Goal: Information Seeking & Learning: Learn about a topic

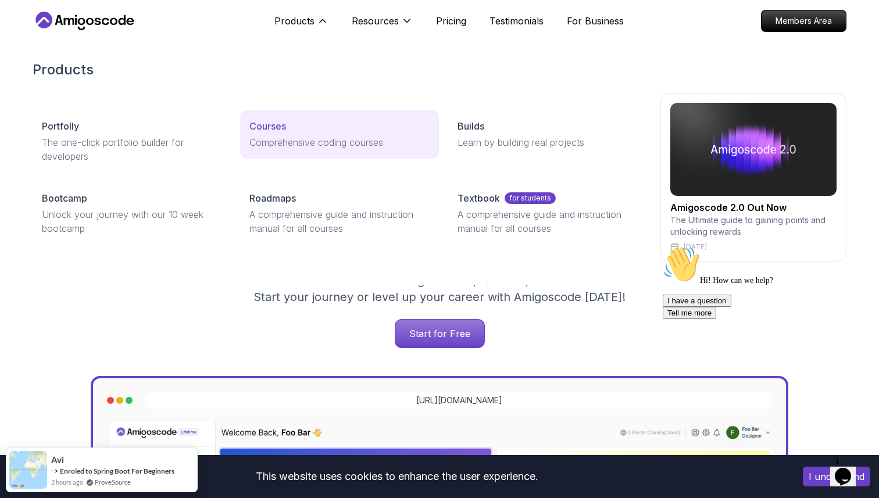
click at [273, 121] on p "Courses" at bounding box center [267, 126] width 37 height 14
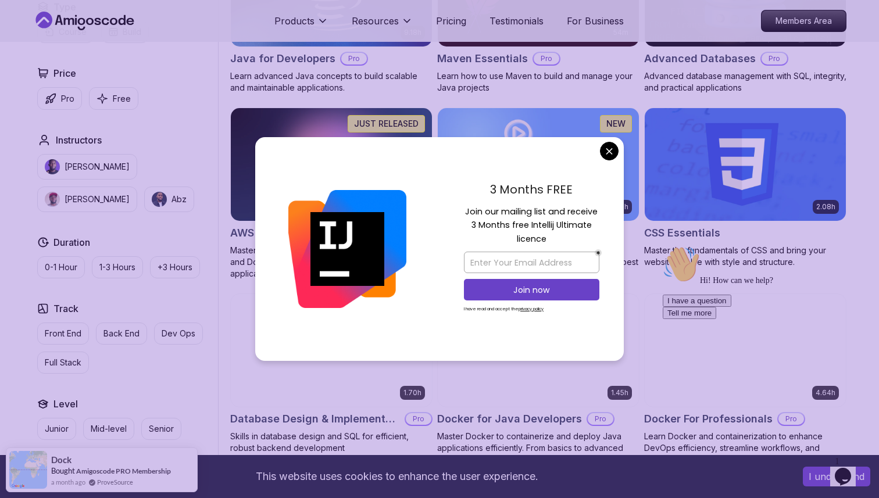
scroll to position [793, 0]
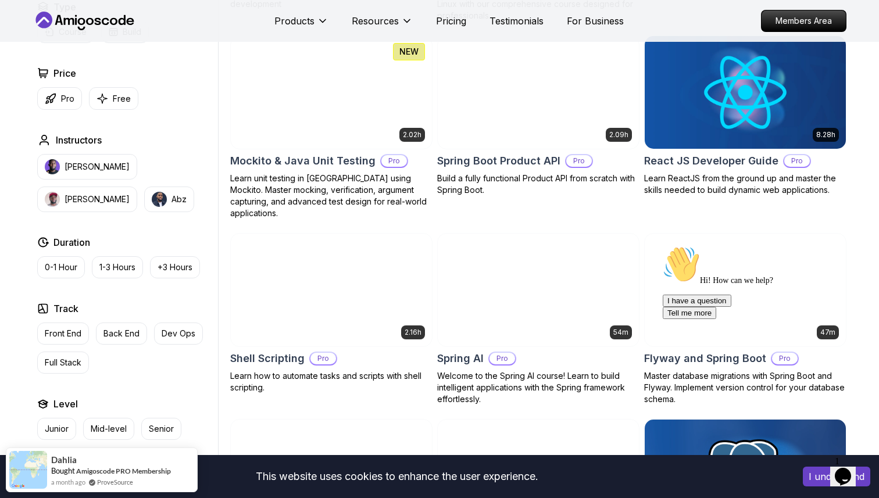
scroll to position [2482, 0]
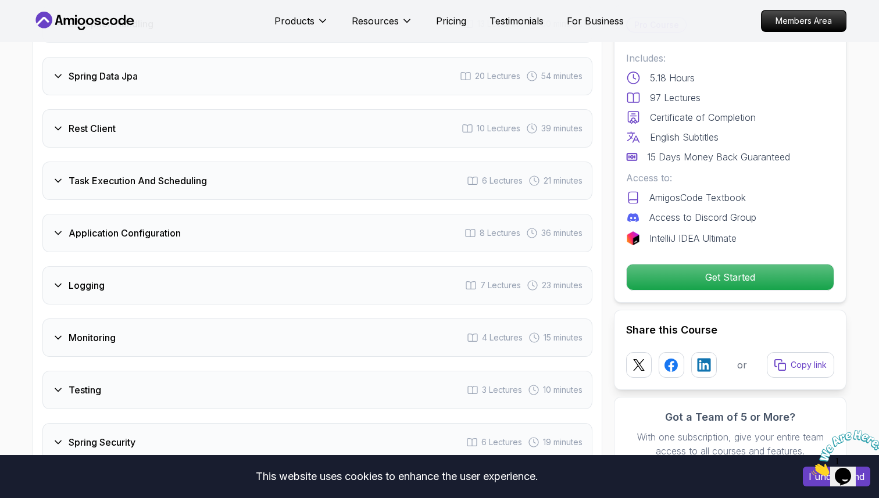
scroll to position [1834, 0]
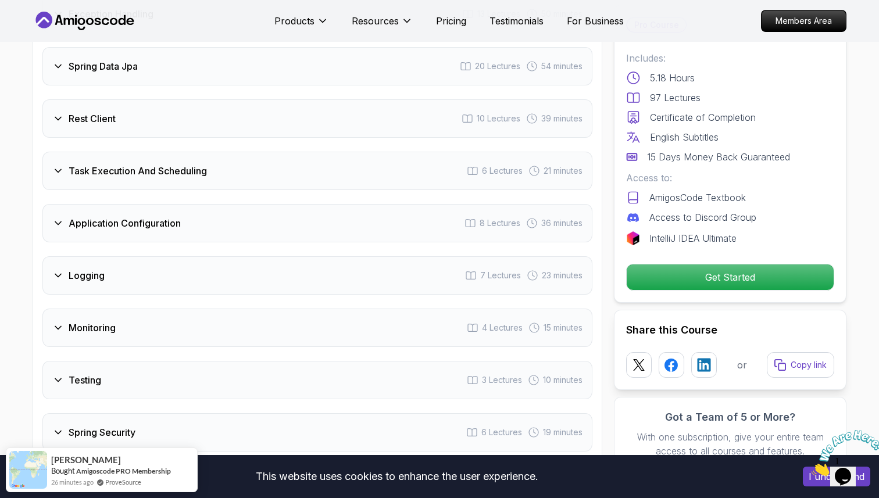
click at [319, 204] on div "Application Configuration 8 Lectures 36 minutes" at bounding box center [317, 223] width 550 height 38
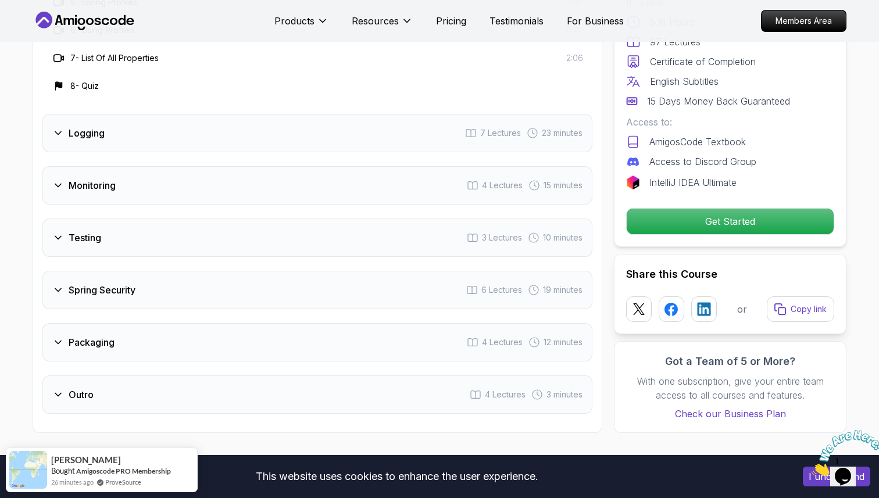
scroll to position [2117, 0]
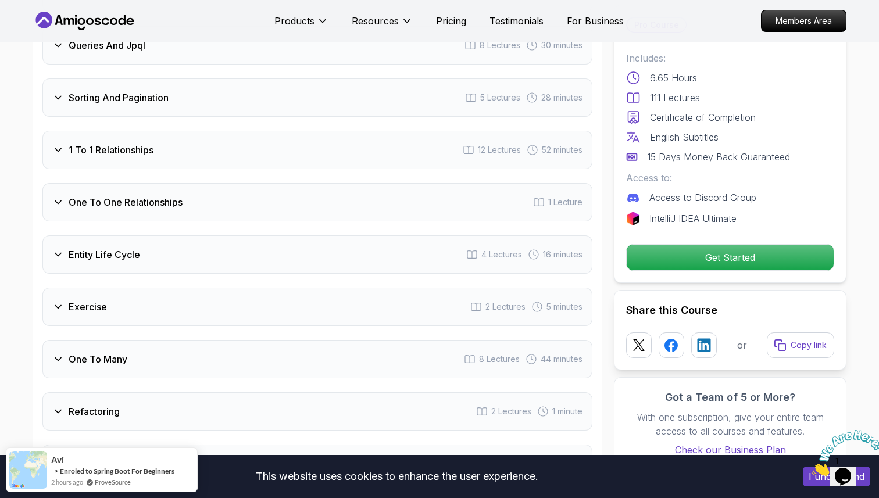
scroll to position [1792, 0]
click at [295, 130] on div "1 To 1 Relationships 12 Lectures 52 minutes" at bounding box center [317, 149] width 550 height 38
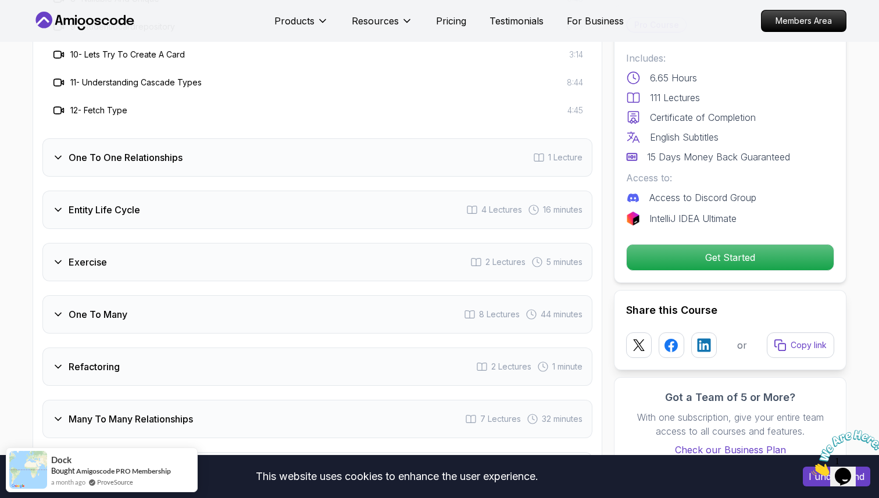
scroll to position [2061, 0]
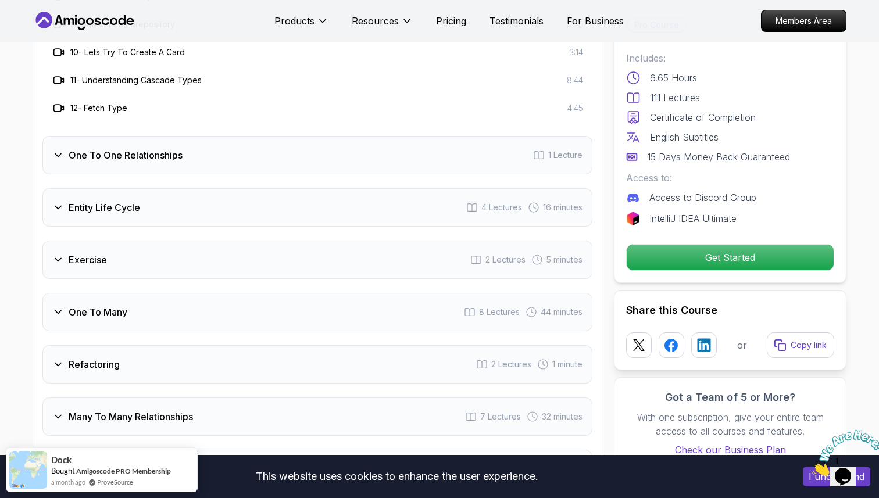
click at [158, 148] on h3 "One To One Relationships" at bounding box center [126, 155] width 114 height 14
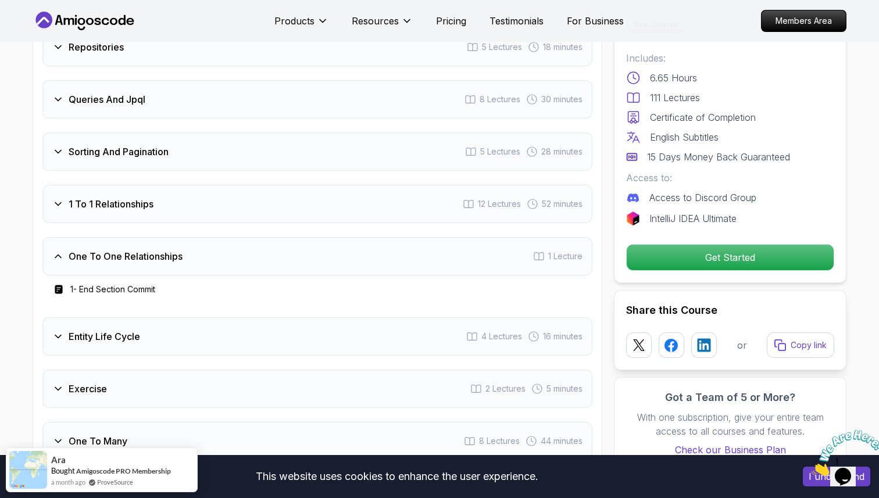
scroll to position [1729, 0]
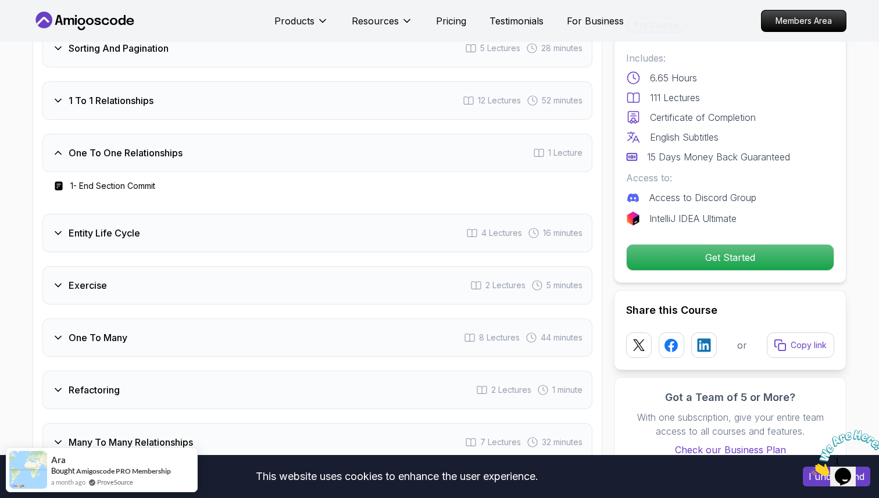
click at [134, 146] on h3 "One To One Relationships" at bounding box center [126, 153] width 114 height 14
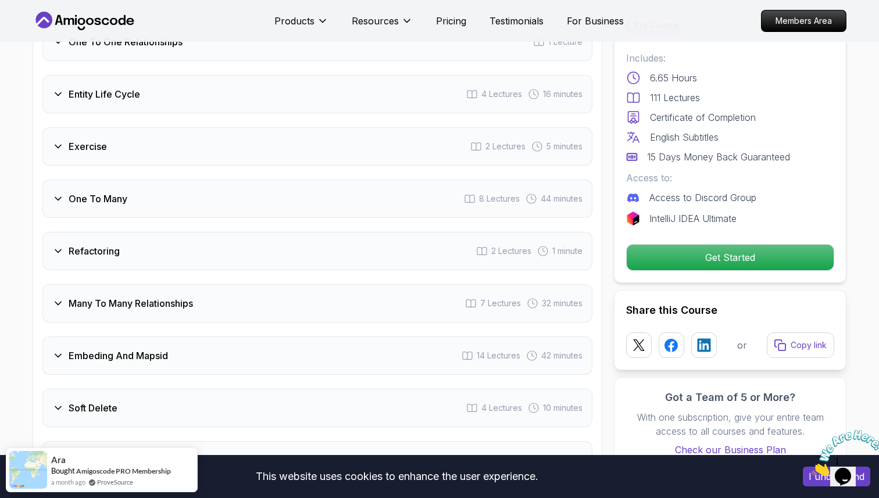
scroll to position [1832, 0]
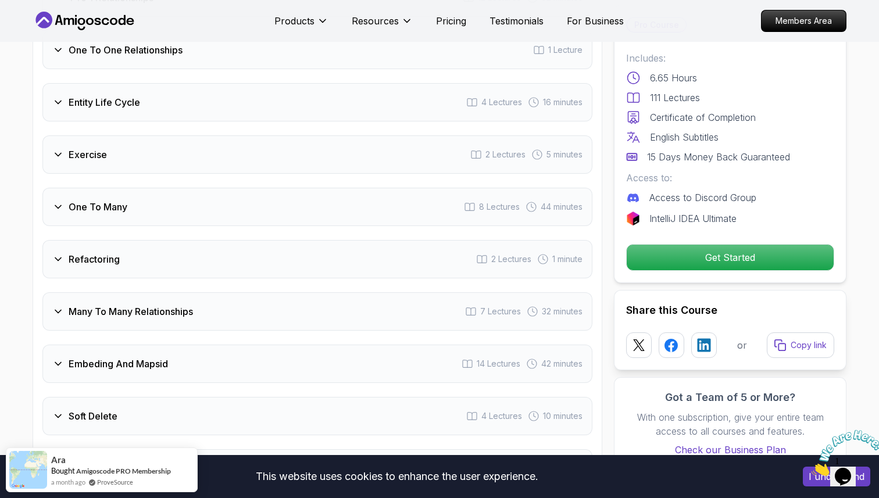
click at [133, 95] on h3 "Entity Life Cycle" at bounding box center [105, 102] width 72 height 14
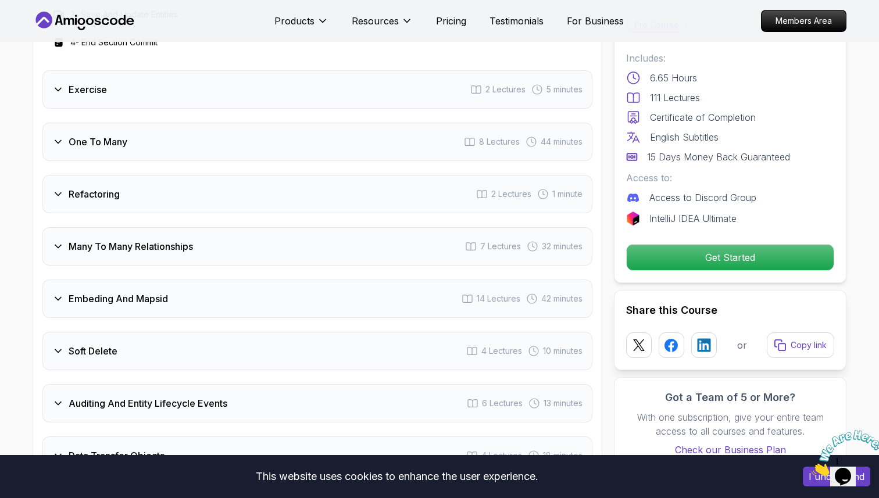
scroll to position [2022, 0]
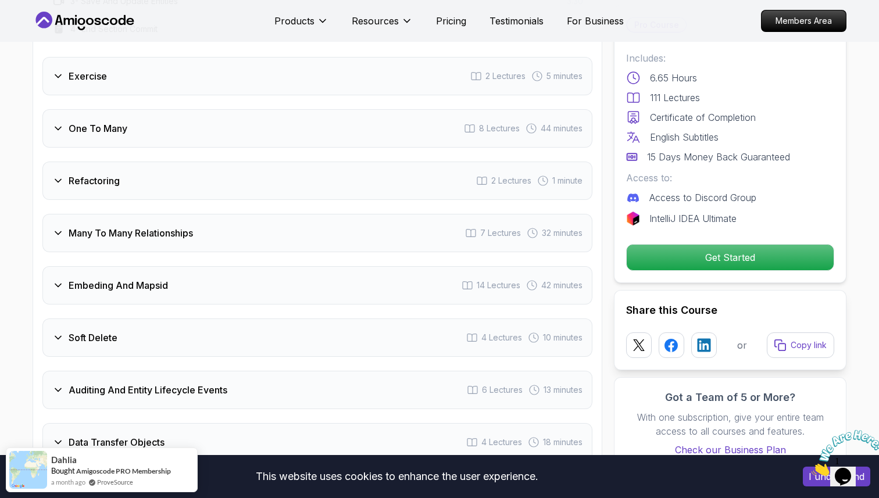
click at [153, 166] on div "Refactoring 2 Lectures 1 minute" at bounding box center [317, 181] width 550 height 38
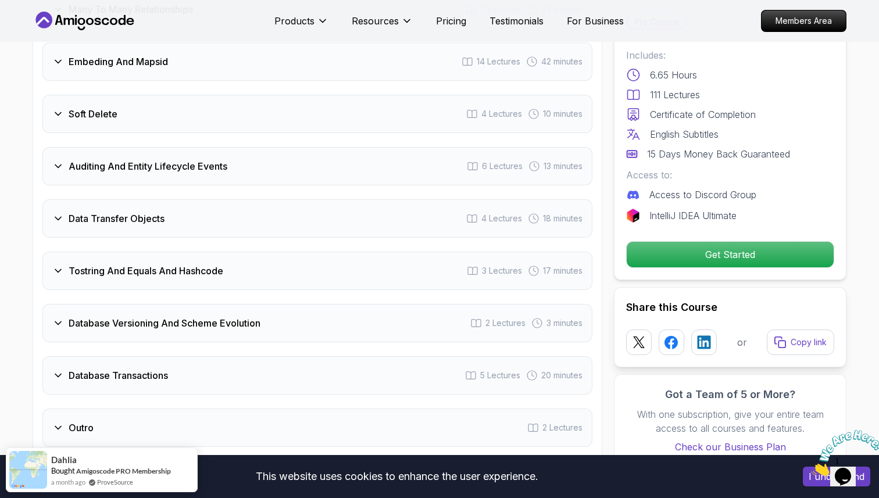
scroll to position [2201, 0]
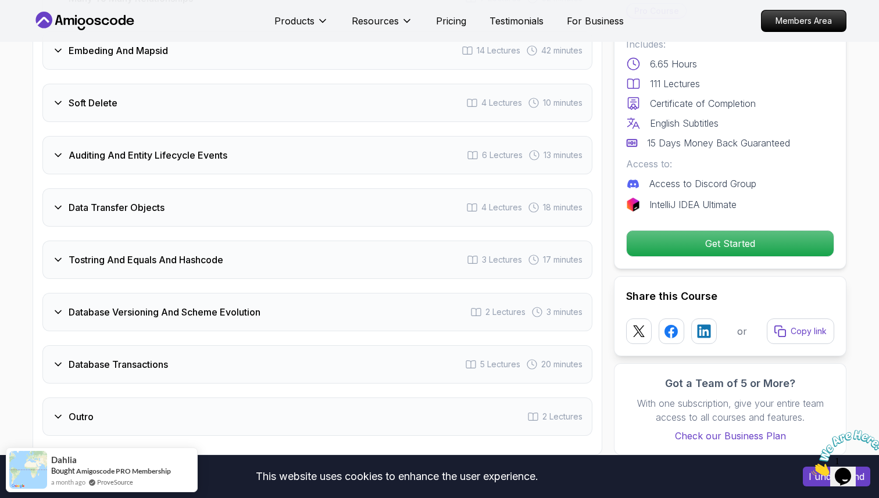
click at [178, 192] on div "Data Transfer Objects 4 Lectures 18 minutes" at bounding box center [317, 207] width 550 height 38
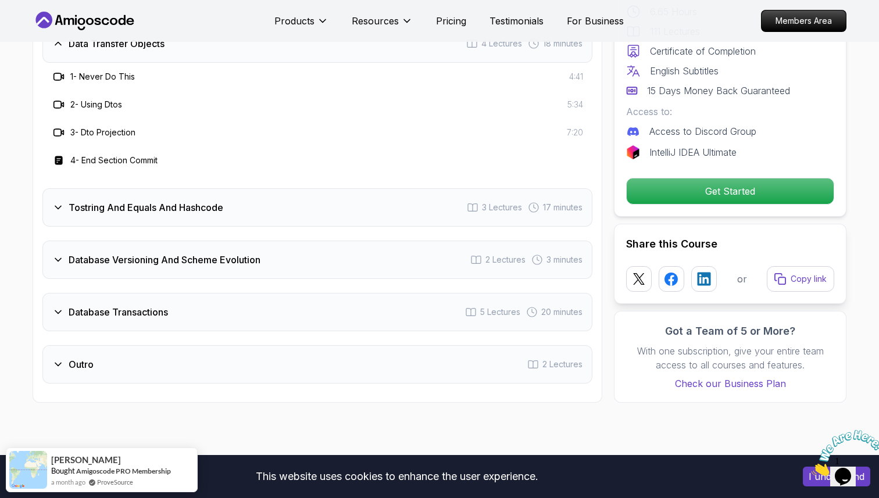
scroll to position [2332, 0]
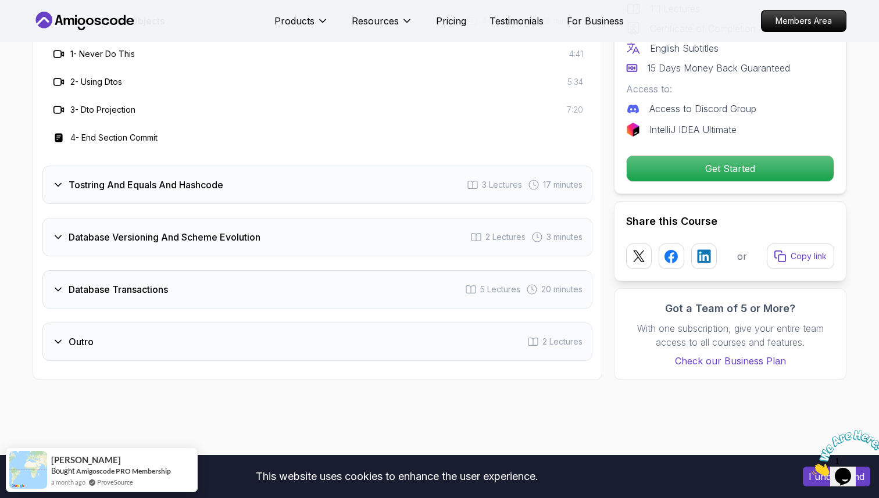
click at [180, 178] on h3 "Tostring And Equals And Hashcode" at bounding box center [146, 185] width 155 height 14
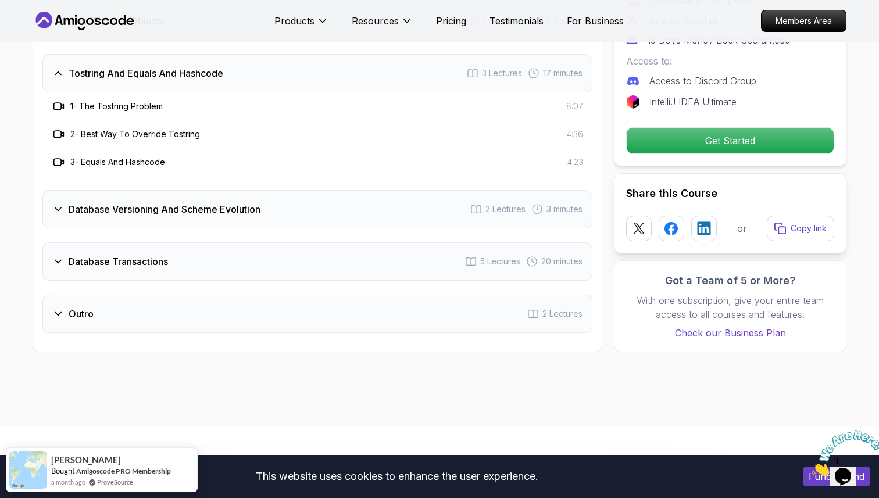
click at [184, 202] on h3 "Database Versioning And Scheme Evolution" at bounding box center [165, 209] width 192 height 14
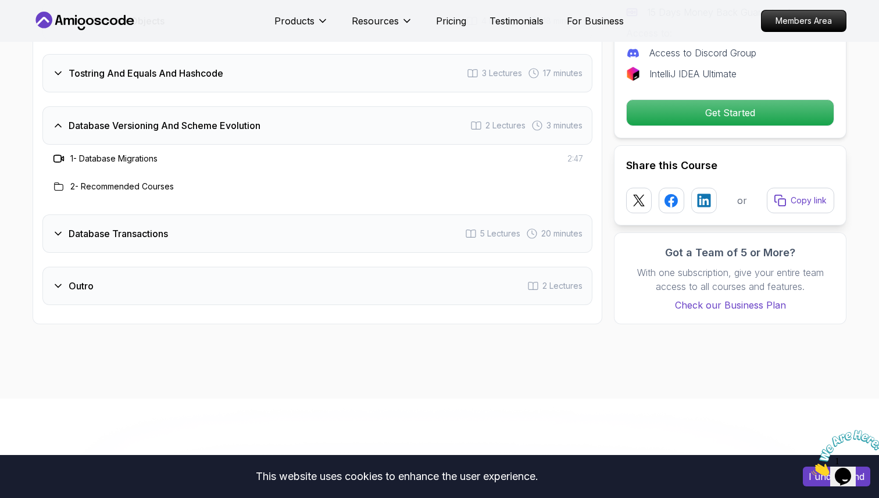
click at [183, 216] on div "Database Transactions 5 Lectures 20 minutes" at bounding box center [317, 234] width 550 height 38
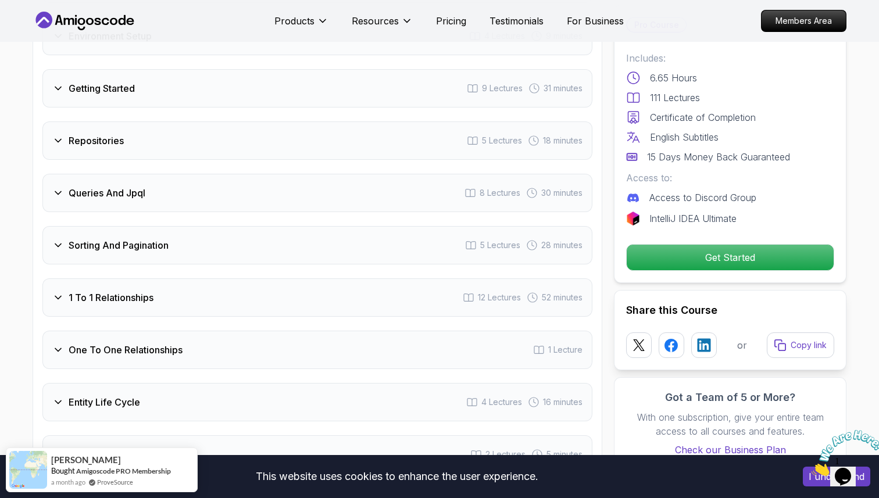
scroll to position [1564, 0]
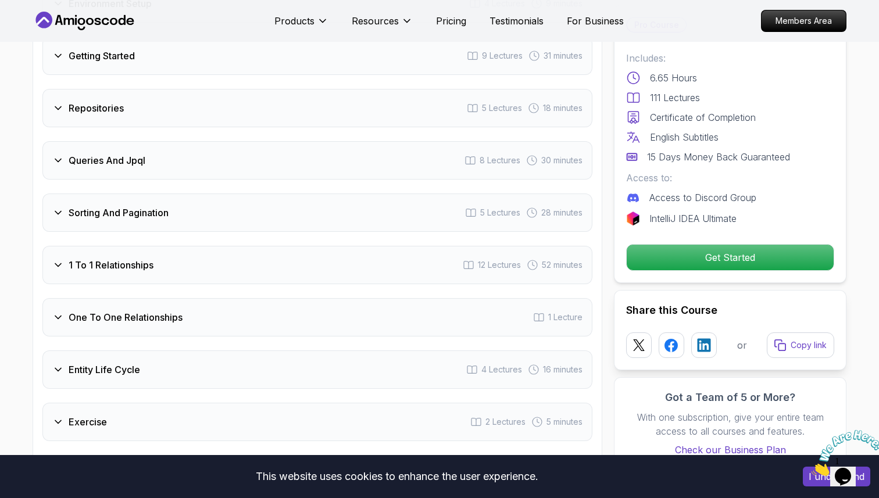
click at [107, 258] on div "1 To 1 Relationships 12 Lectures 52 minutes" at bounding box center [317, 265] width 550 height 38
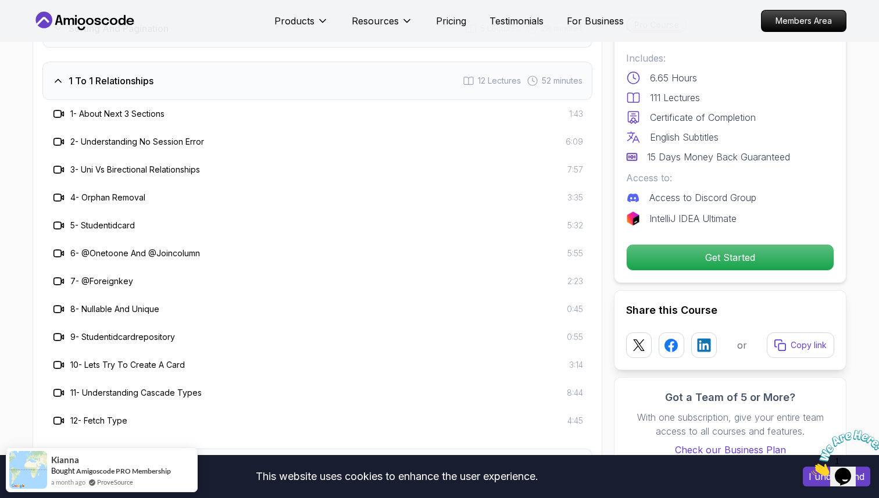
scroll to position [1749, 0]
click at [439, 63] on div "1 To 1 Relationships 12 Lectures 52 minutes" at bounding box center [317, 80] width 550 height 38
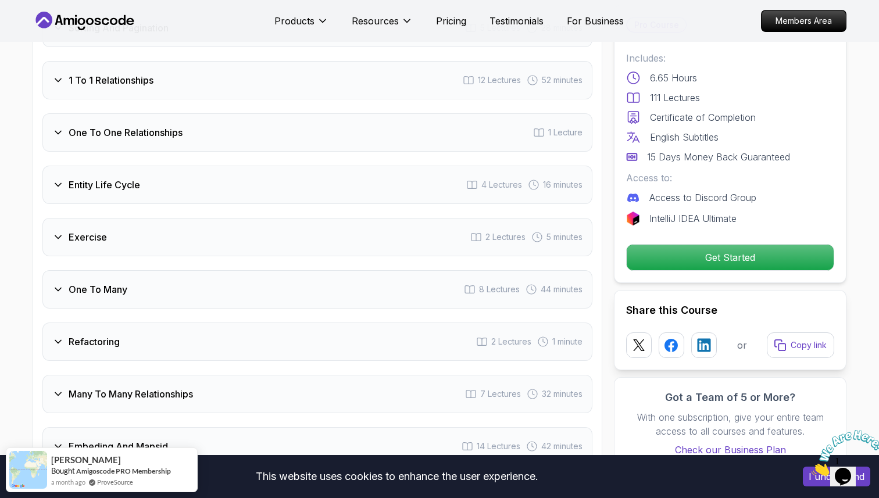
click at [439, 62] on div "1 To 1 Relationships 12 Lectures 52 minutes" at bounding box center [317, 80] width 550 height 38
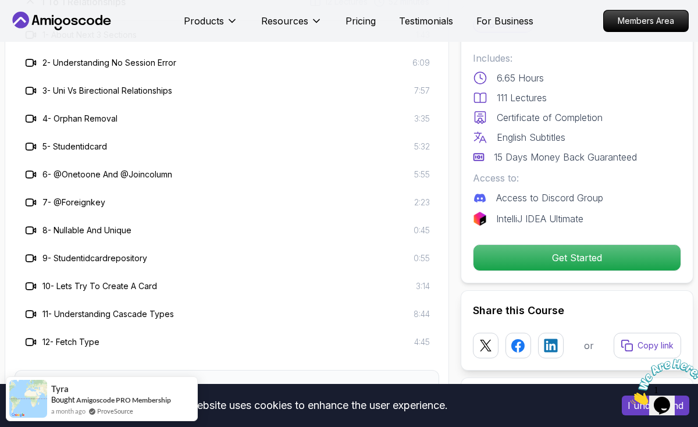
scroll to position [1997, 0]
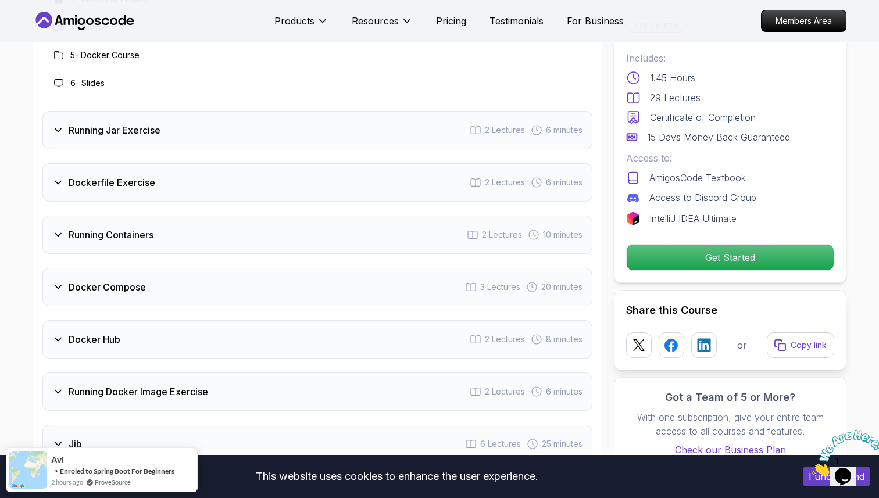
scroll to position [1647, 0]
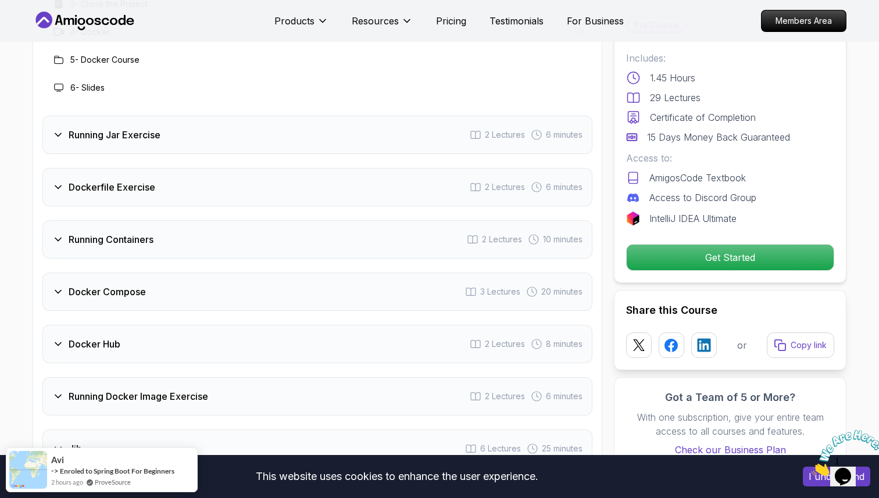
click at [264, 118] on div "Running Jar Exercise 2 Lectures 6 minutes" at bounding box center [317, 135] width 550 height 38
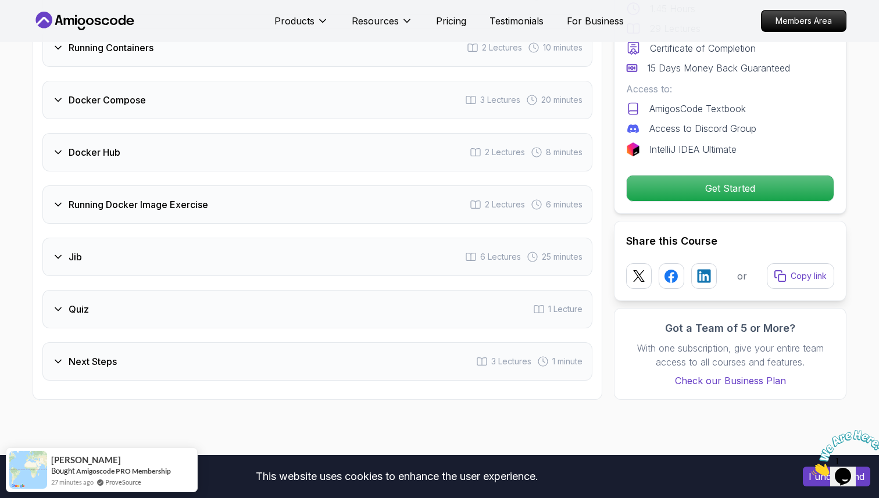
scroll to position [1730, 0]
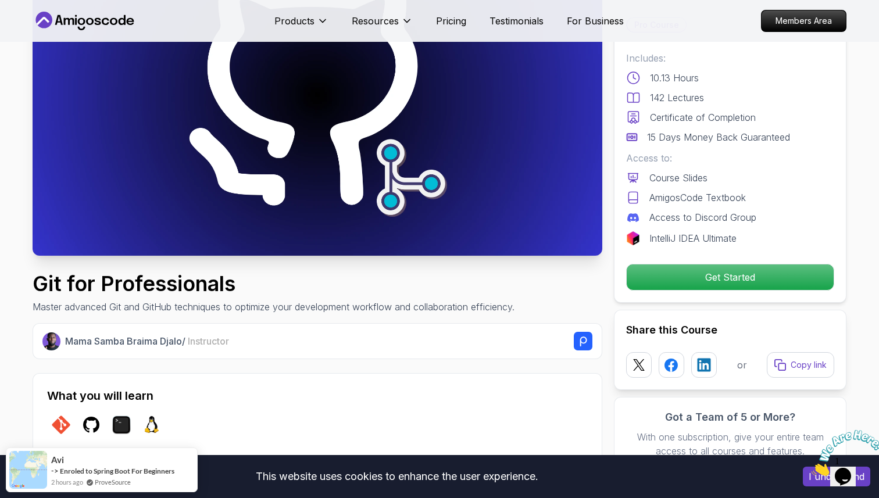
scroll to position [115, 0]
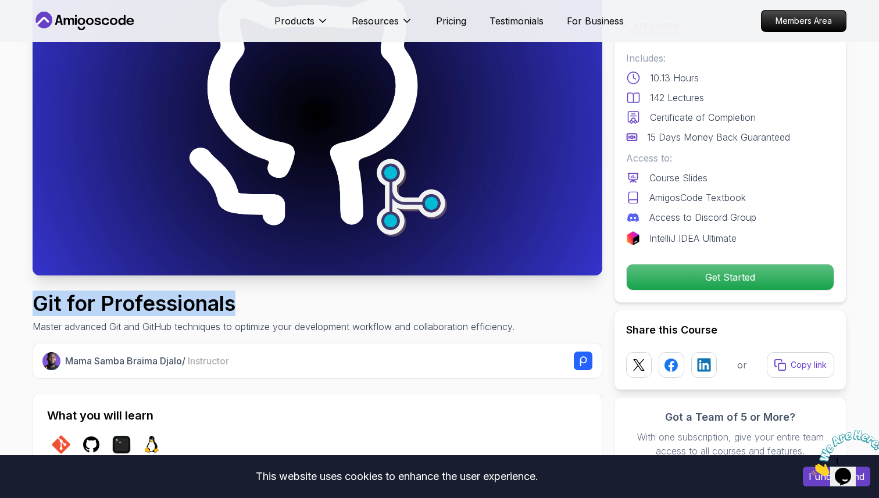
drag, startPoint x: 239, startPoint y: 305, endPoint x: 29, endPoint y: 305, distance: 209.9
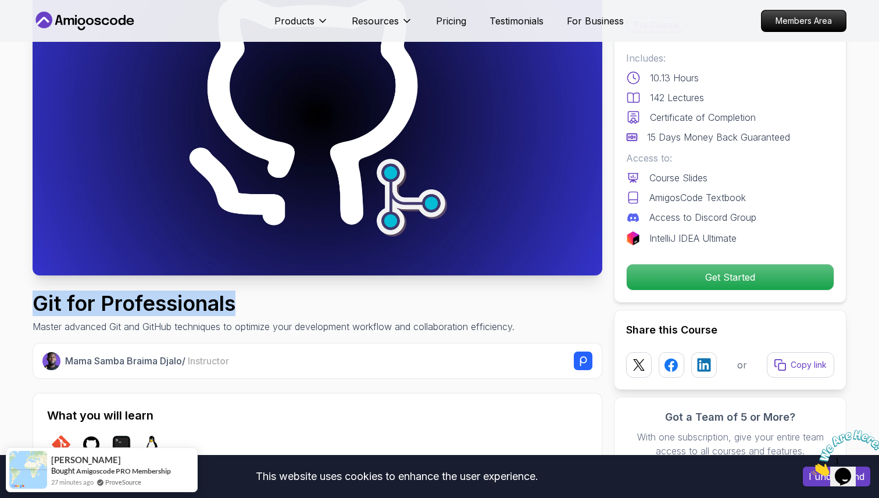
copy h1 "Git for Professionals"
